Goal: Task Accomplishment & Management: Manage account settings

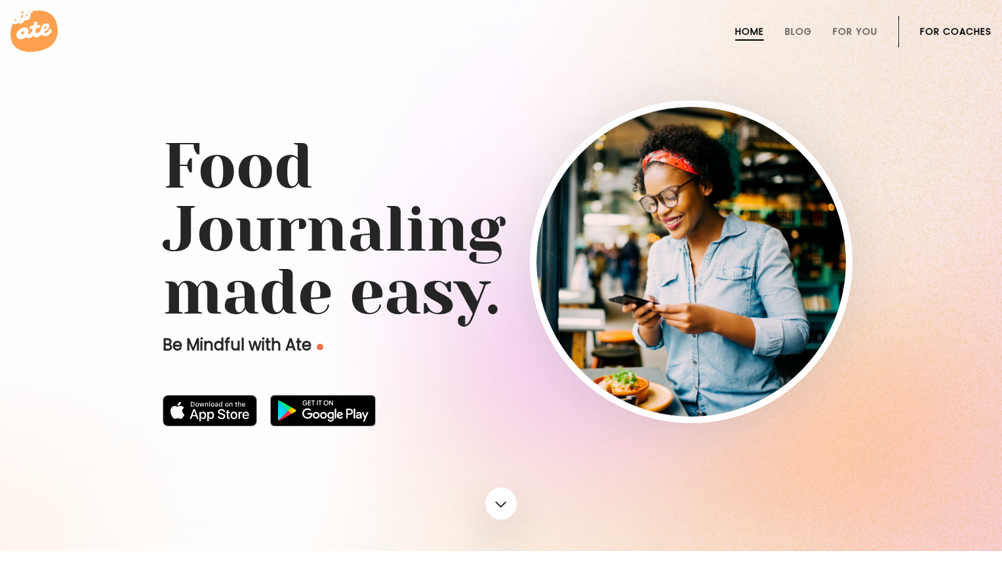
click at [928, 29] on link "For Coaches" at bounding box center [956, 31] width 72 height 10
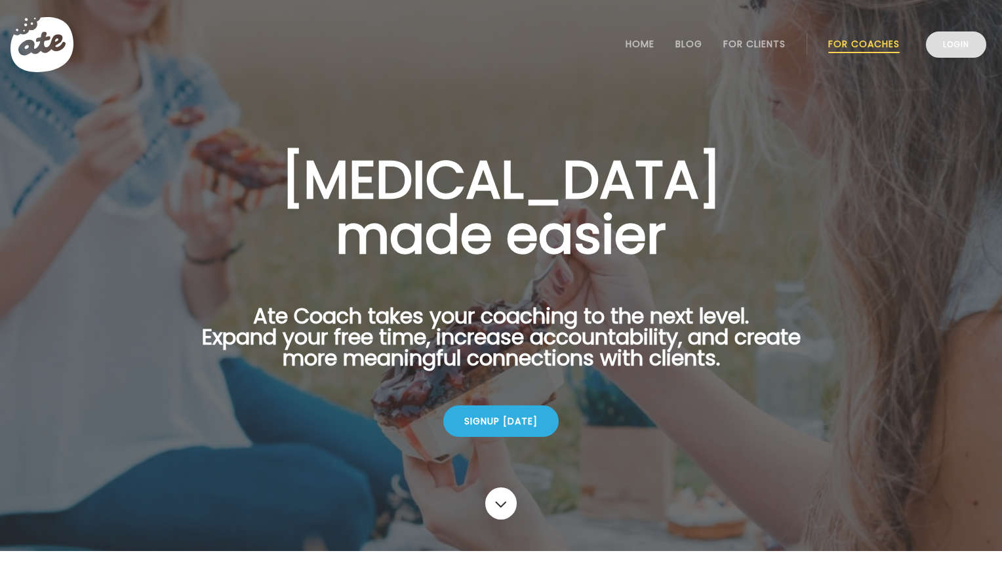
click at [953, 47] on link "Login" at bounding box center [956, 44] width 60 height 26
click at [949, 48] on link "Login" at bounding box center [956, 44] width 60 height 26
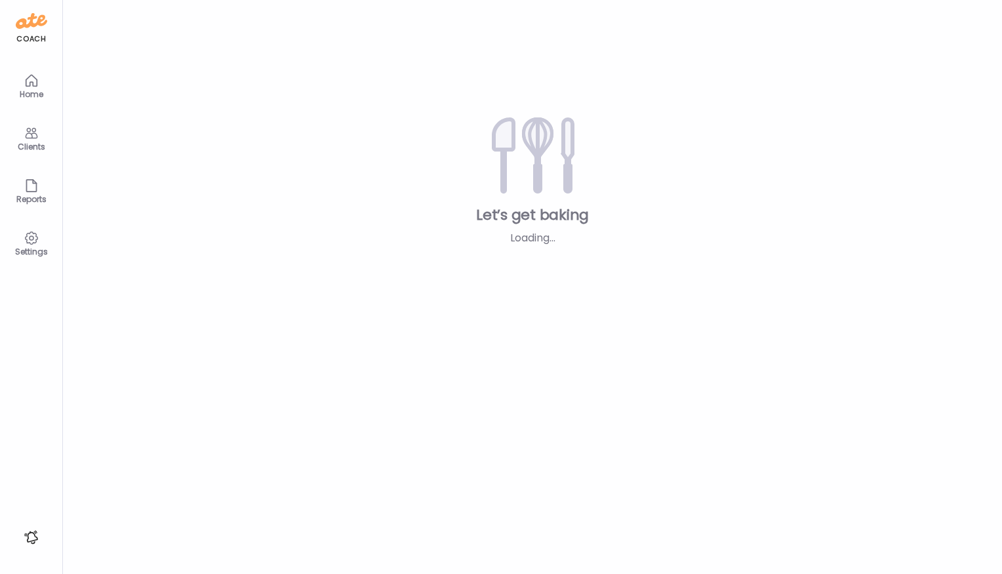
type input "**********"
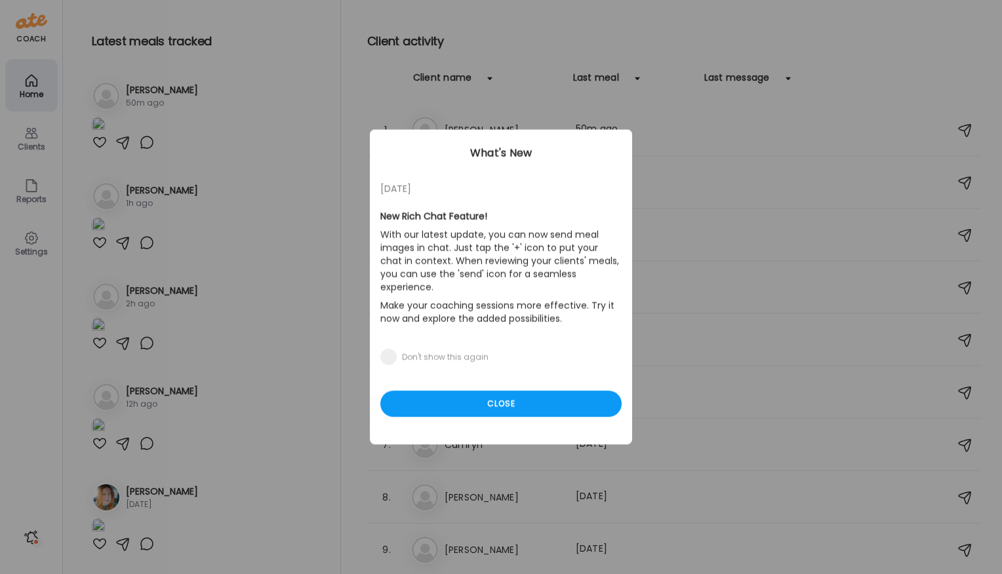
type input "**********"
click at [470, 407] on div "11/08/23 New Rich Chat Feature! With our latest update, you can now send meal i…" at bounding box center [501, 287] width 262 height 315
click at [470, 394] on div "Close" at bounding box center [500, 404] width 241 height 26
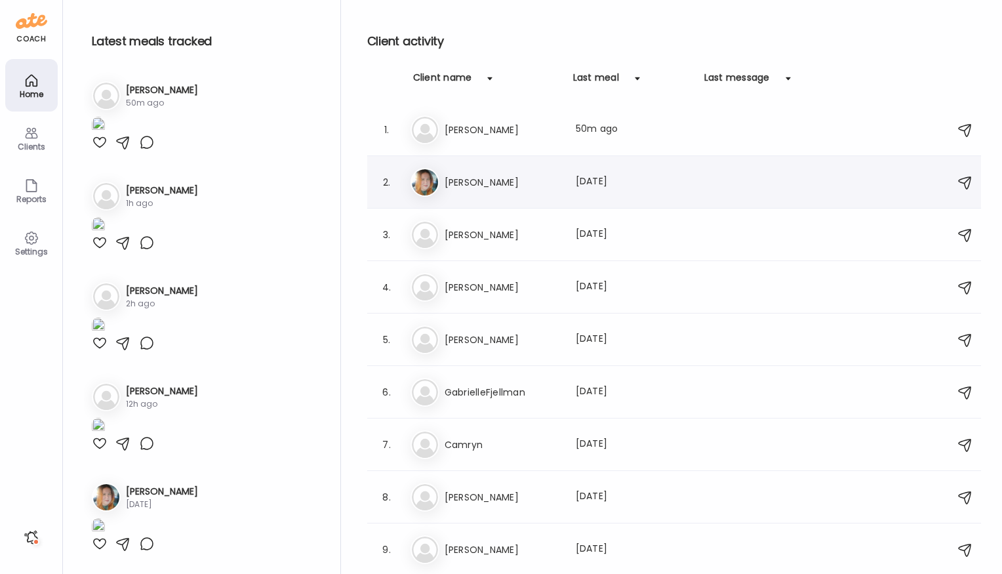
click at [472, 183] on h3 "Cherice McCauley" at bounding box center [502, 182] width 115 height 16
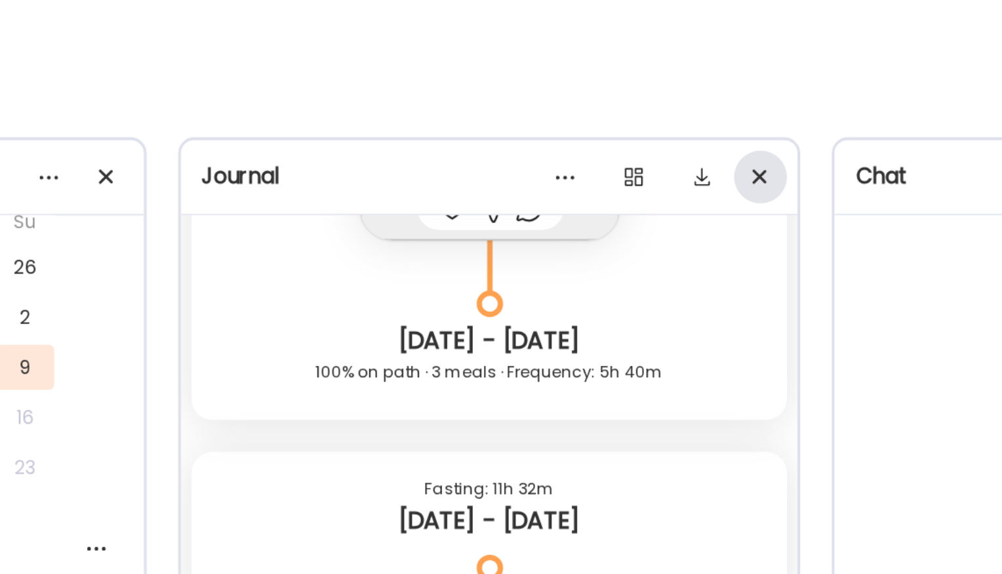
click at [640, 92] on div at bounding box center [636, 88] width 26 height 26
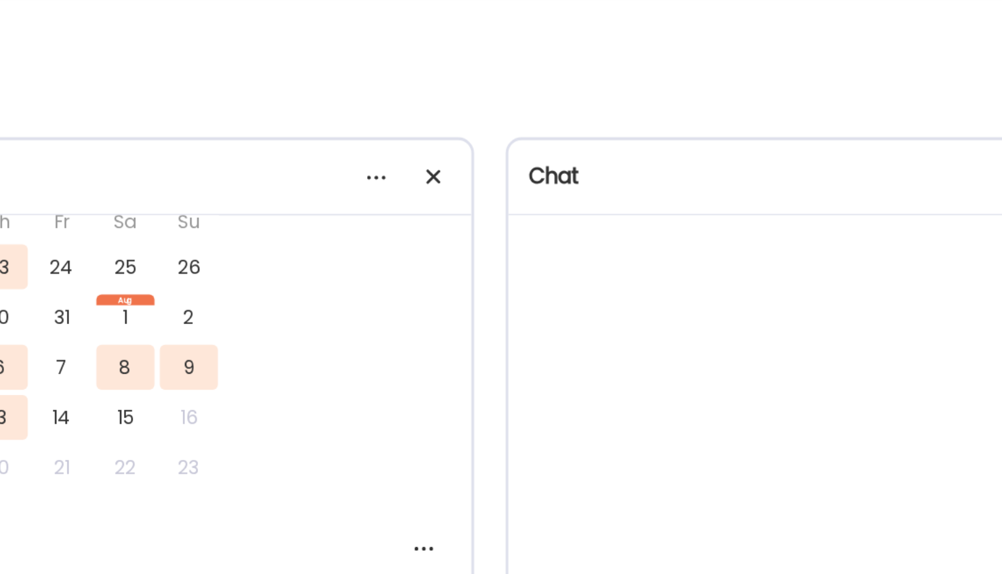
scroll to position [6601, 0]
click at [472, 84] on div at bounding box center [474, 88] width 26 height 26
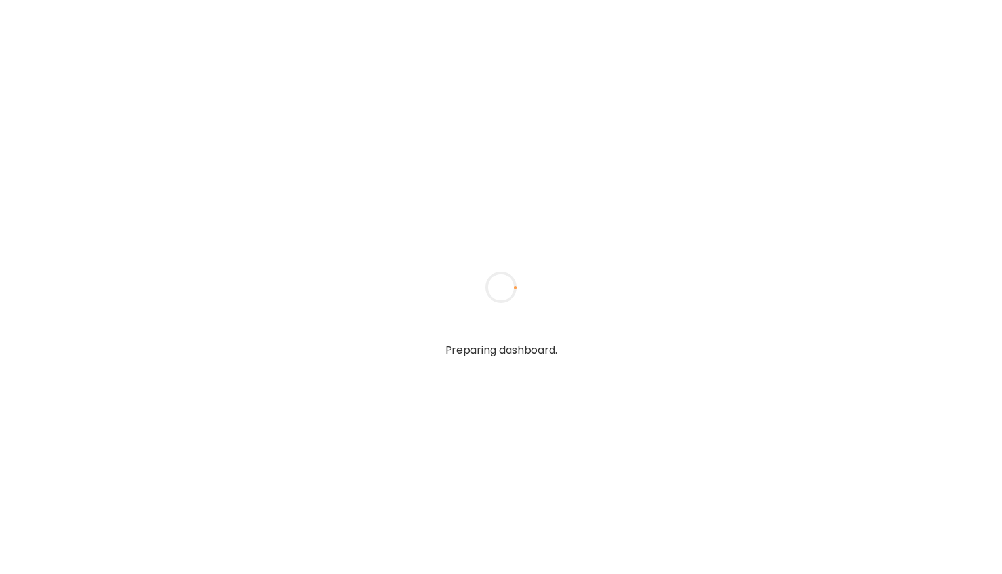
type input "**********"
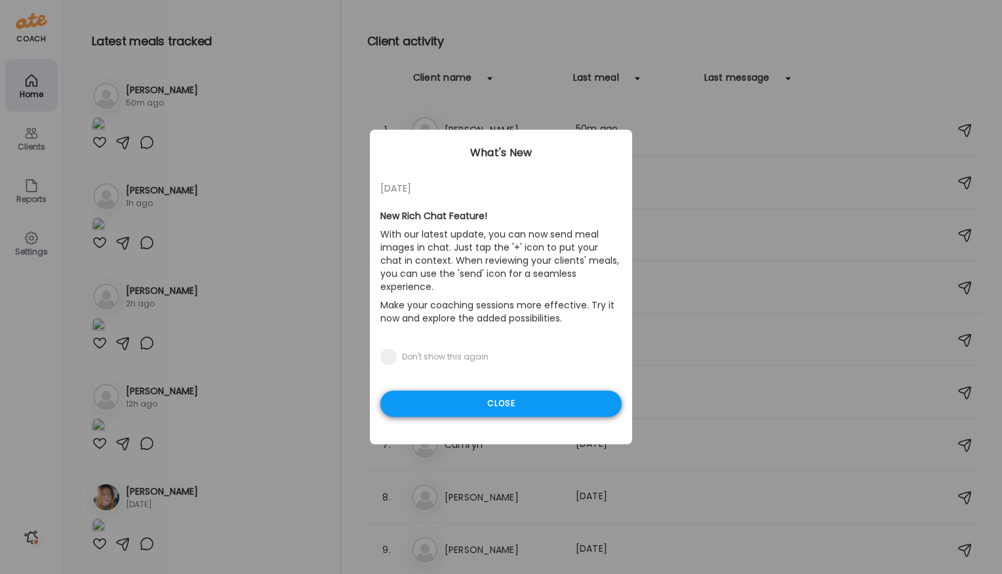
type input "**********"
click at [479, 391] on div "Close" at bounding box center [500, 404] width 241 height 26
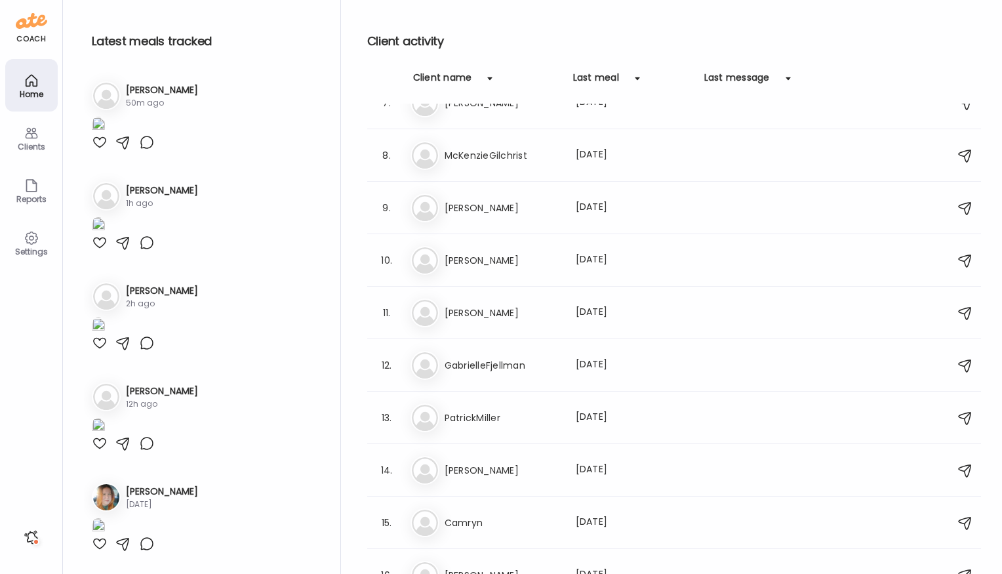
scroll to position [319, 0]
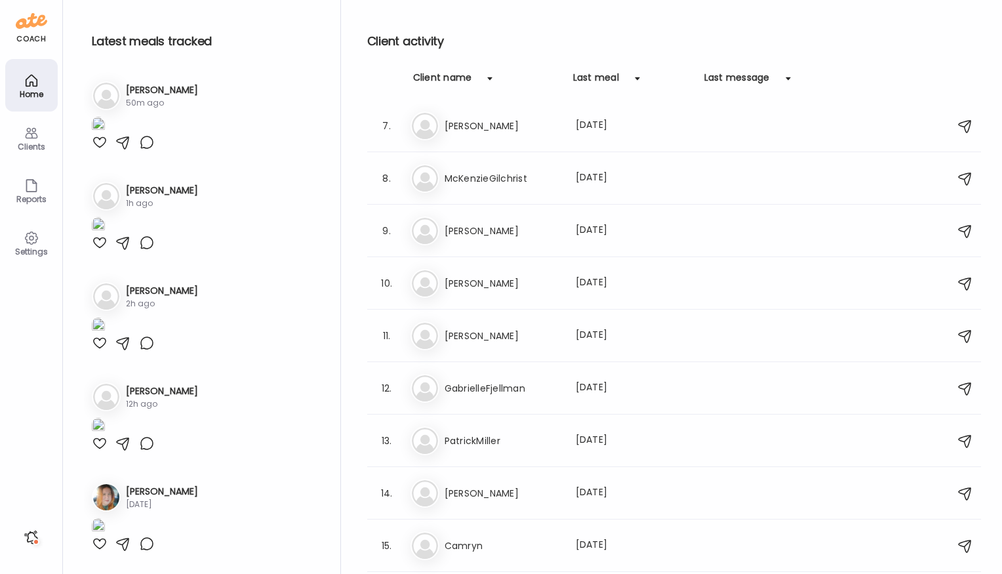
click at [105, 235] on img at bounding box center [98, 226] width 13 height 18
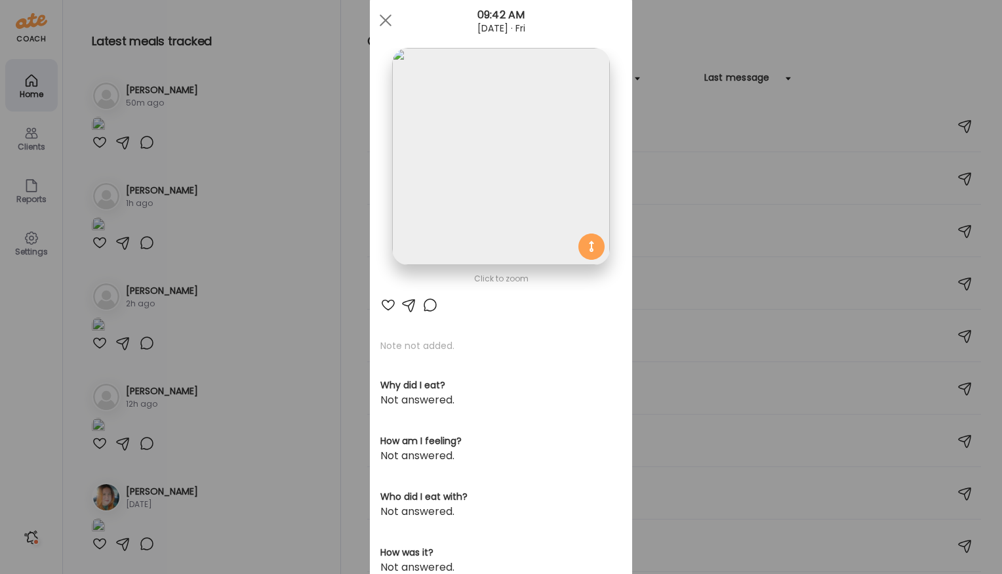
scroll to position [0, 0]
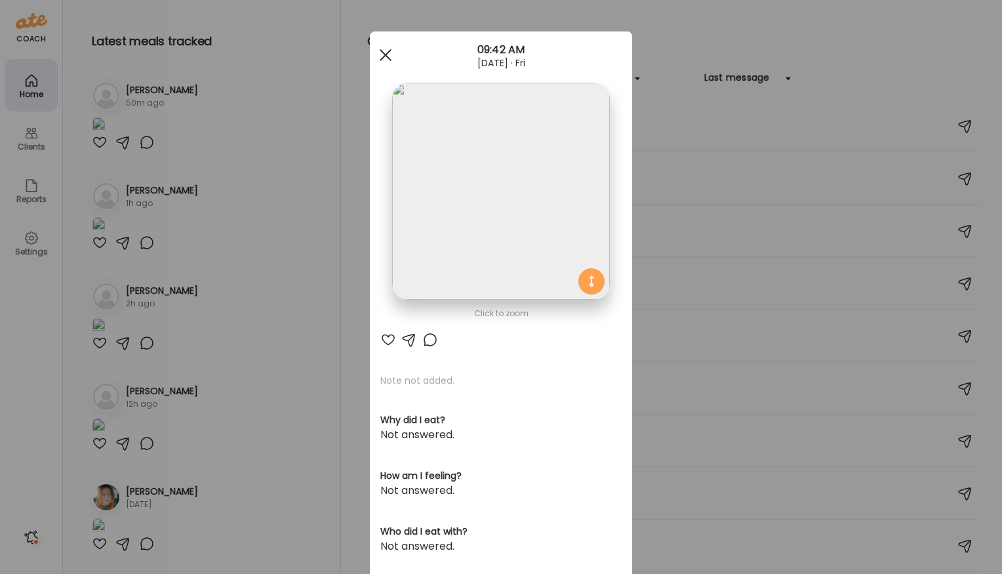
click at [380, 56] on div at bounding box center [386, 55] width 26 height 26
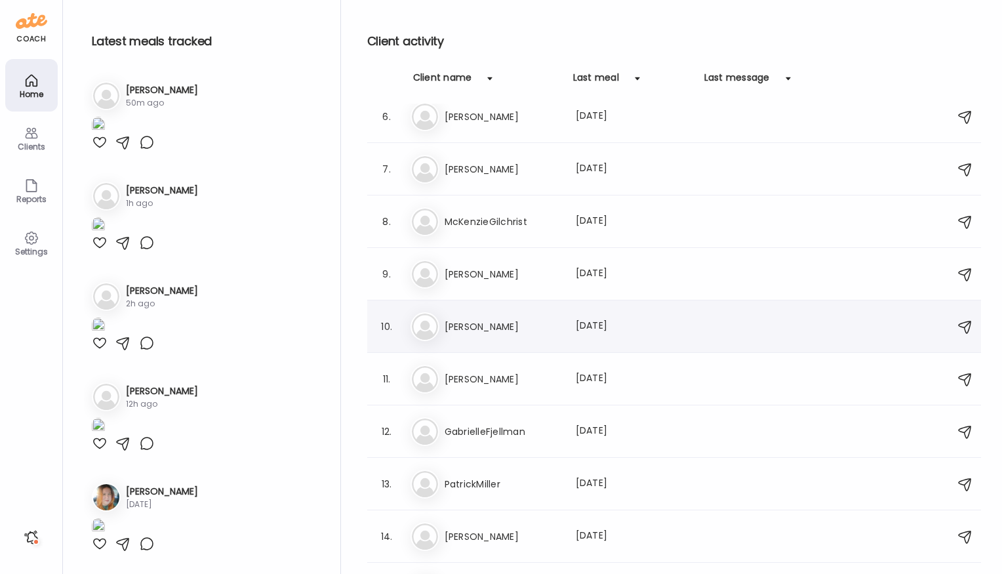
scroll to position [272, 0]
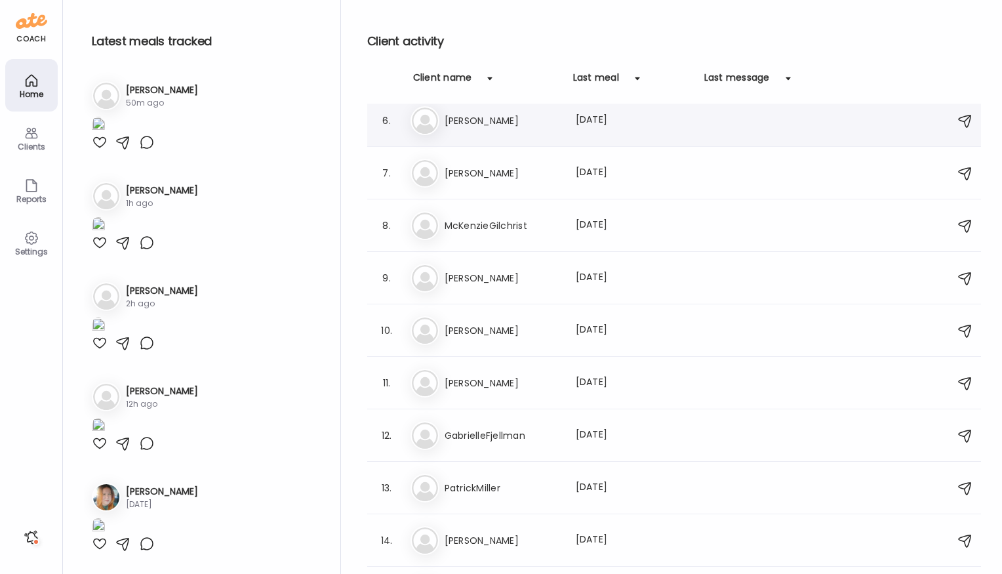
click at [468, 121] on h3 "Debbie" at bounding box center [502, 121] width 115 height 16
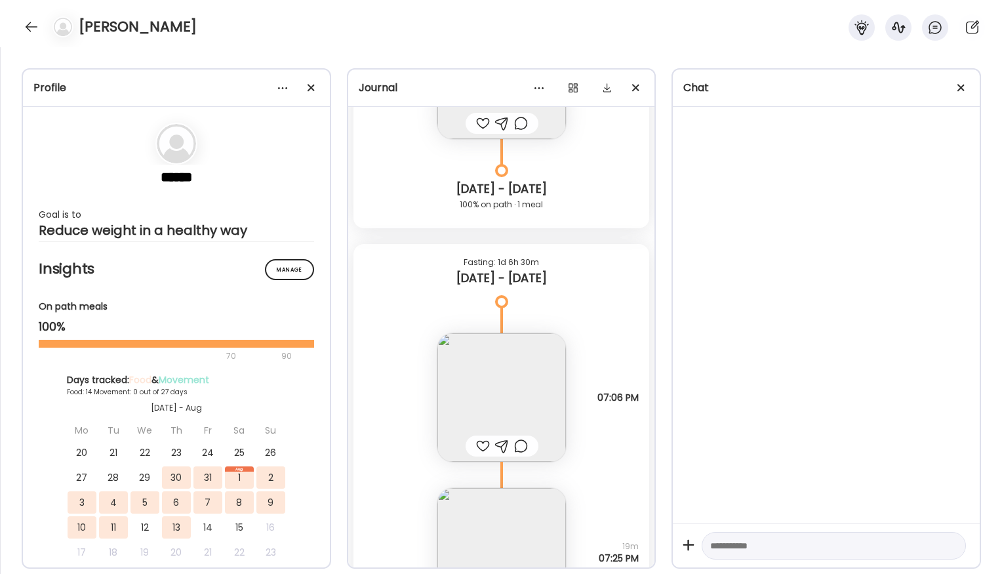
scroll to position [8019, 0]
